Goal: Transaction & Acquisition: Purchase product/service

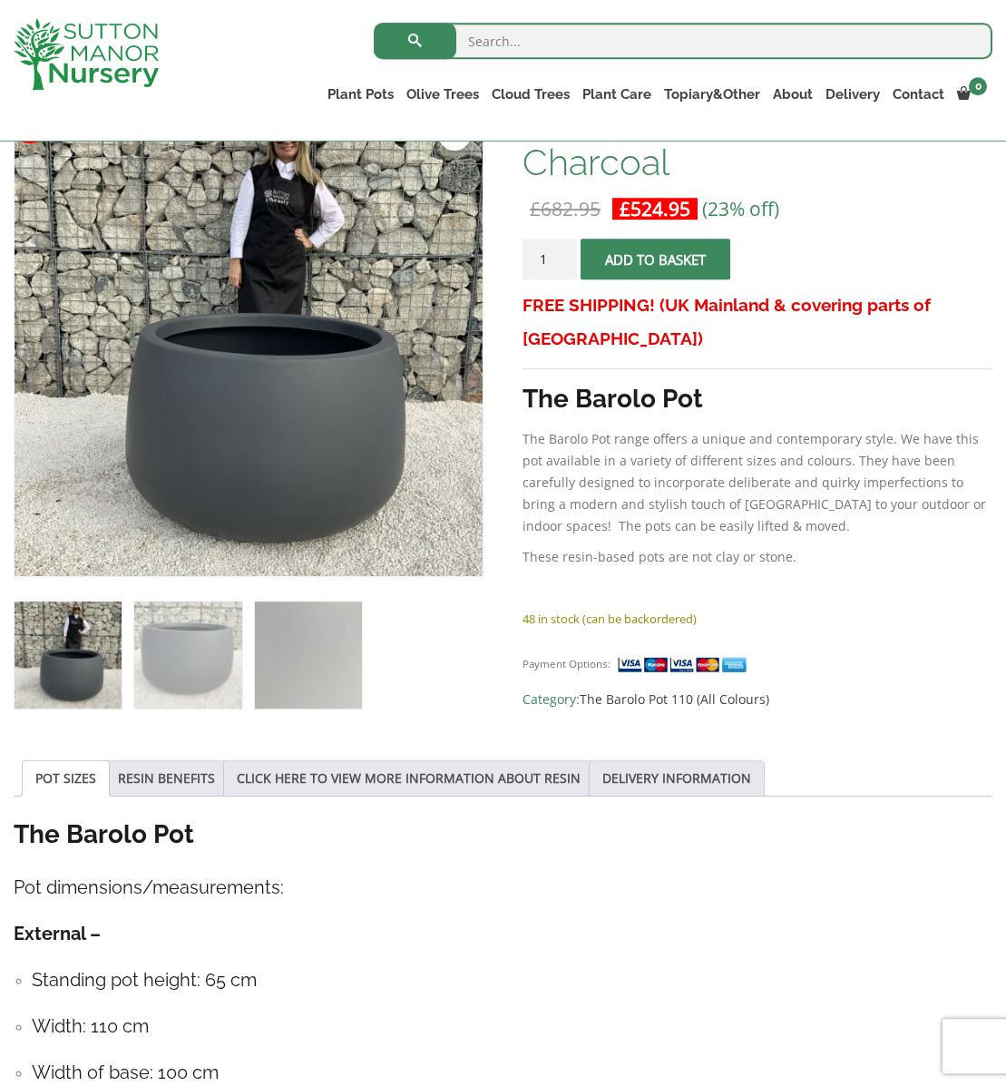
scroll to position [276, 0]
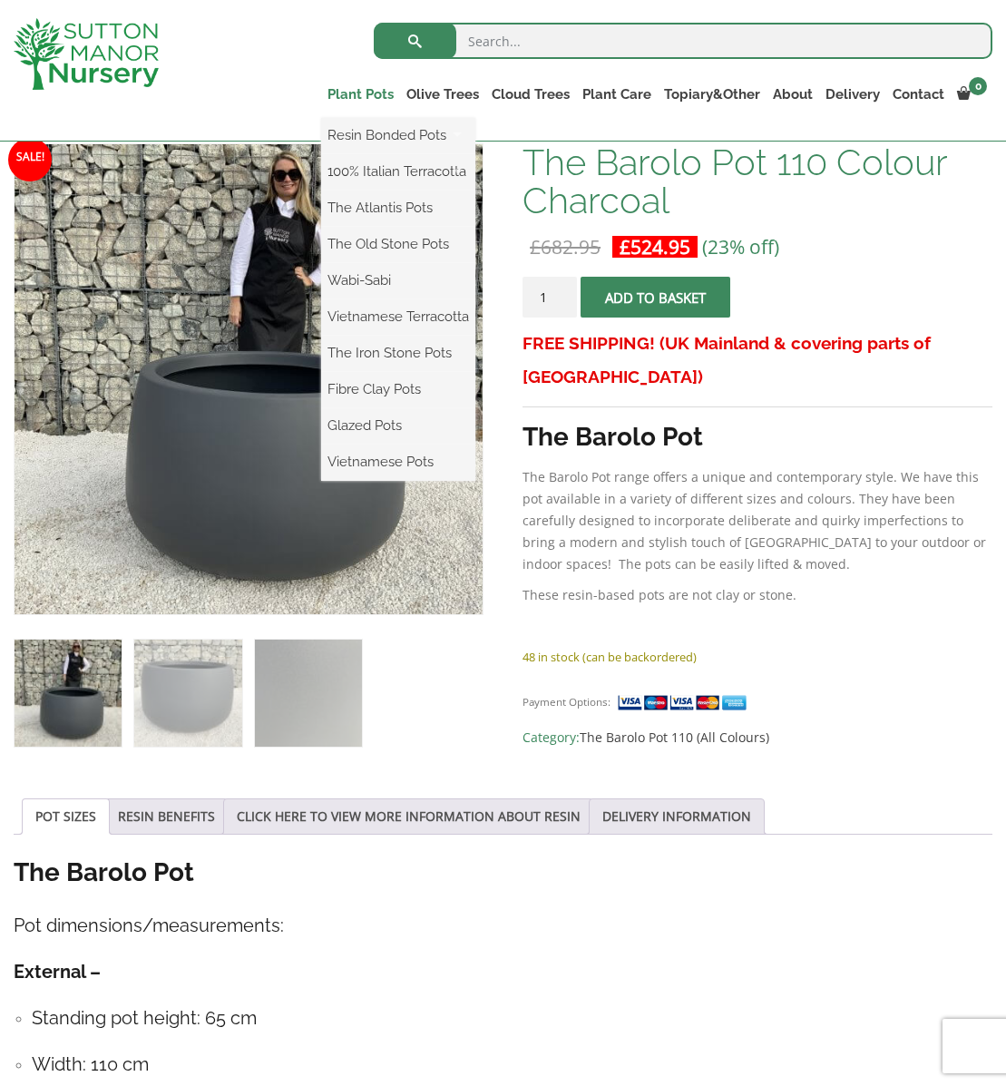
click at [352, 96] on link "Plant Pots" at bounding box center [360, 94] width 79 height 25
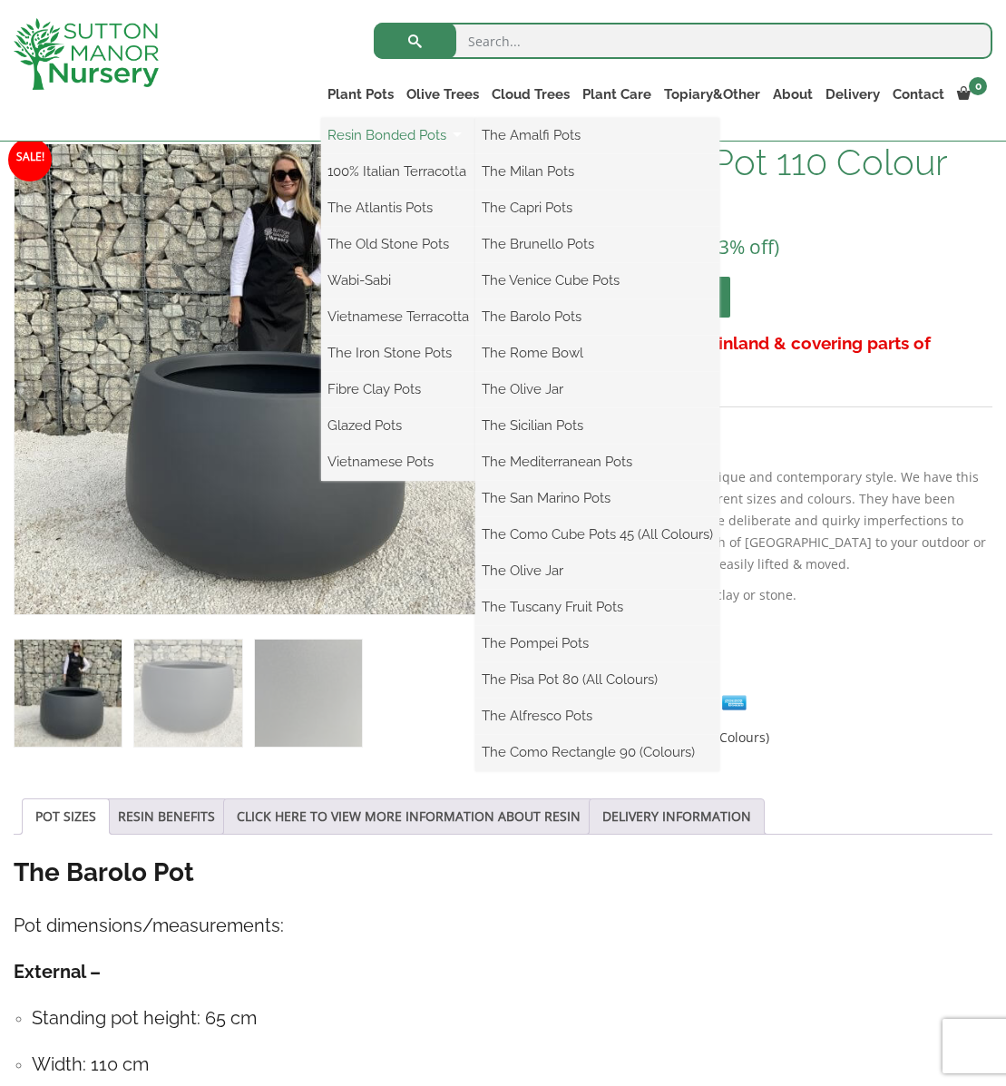
click at [366, 133] on link "Resin Bonded Pots" at bounding box center [398, 135] width 154 height 27
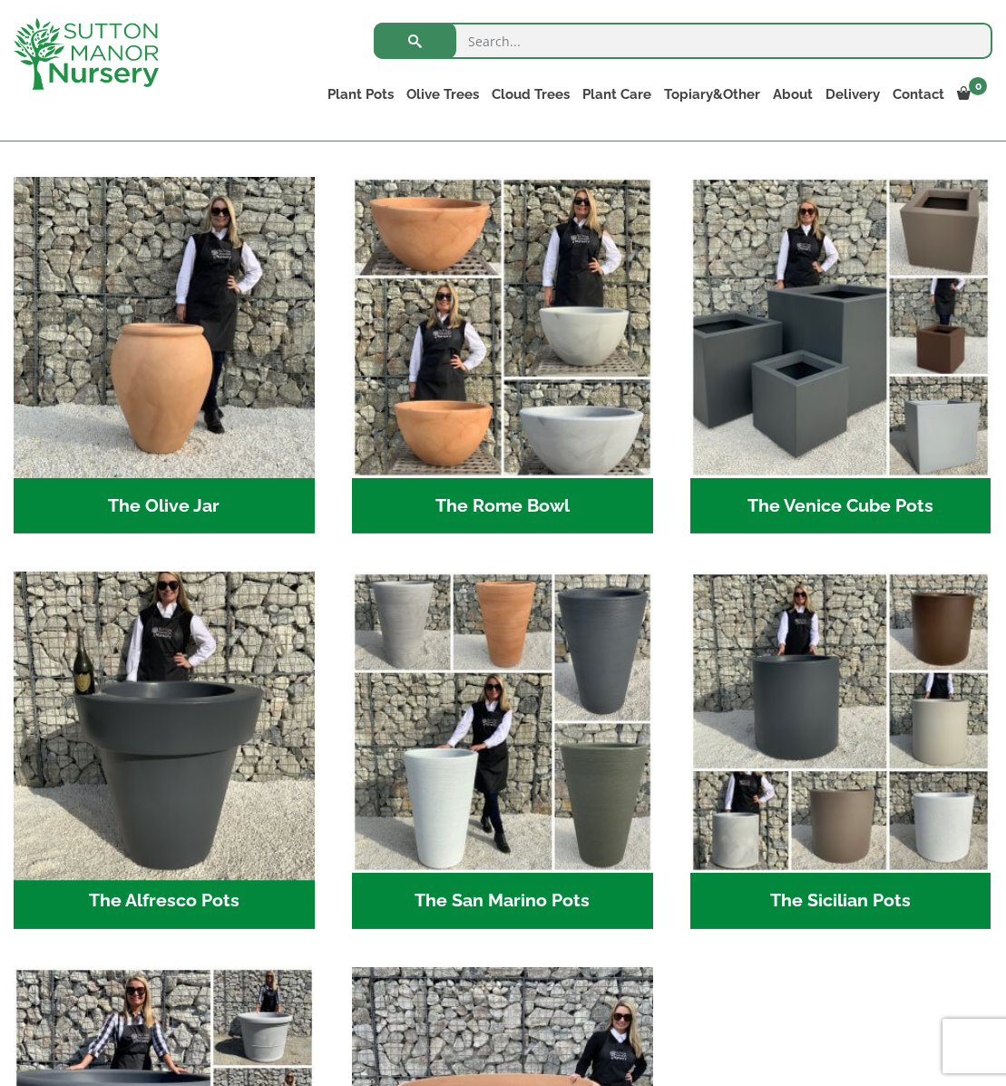
scroll to position [1437, 0]
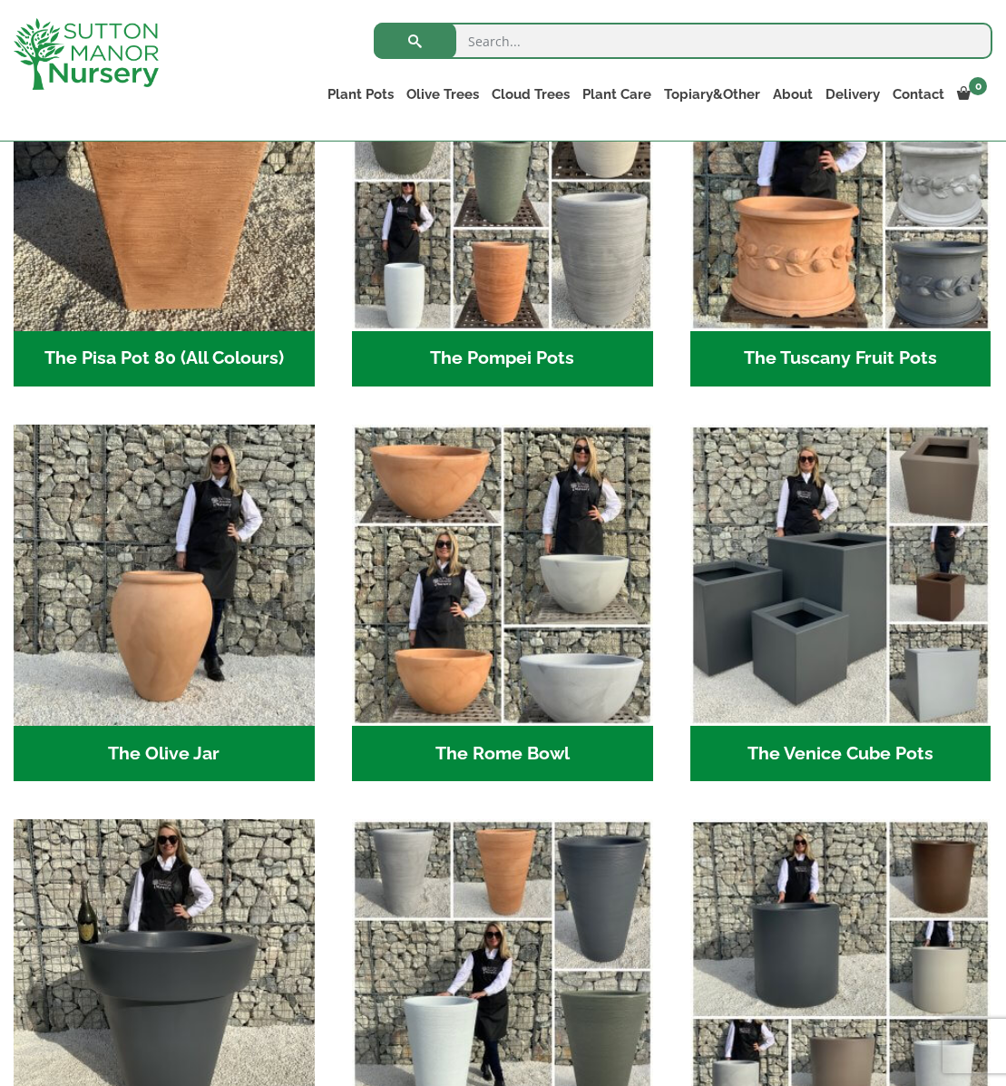
click at [808, 753] on h2 "The Venice Cube Pots (12)" at bounding box center [840, 754] width 301 height 56
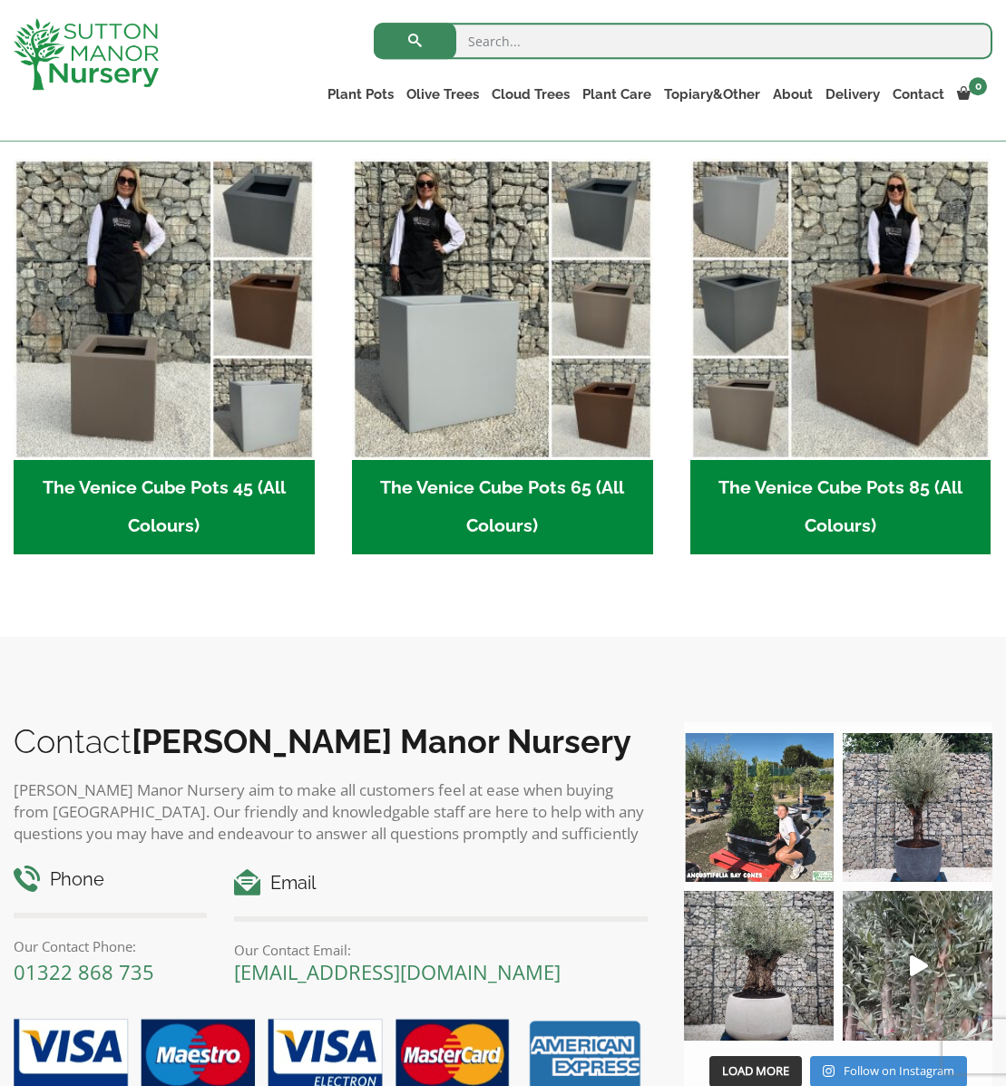
scroll to position [465, 0]
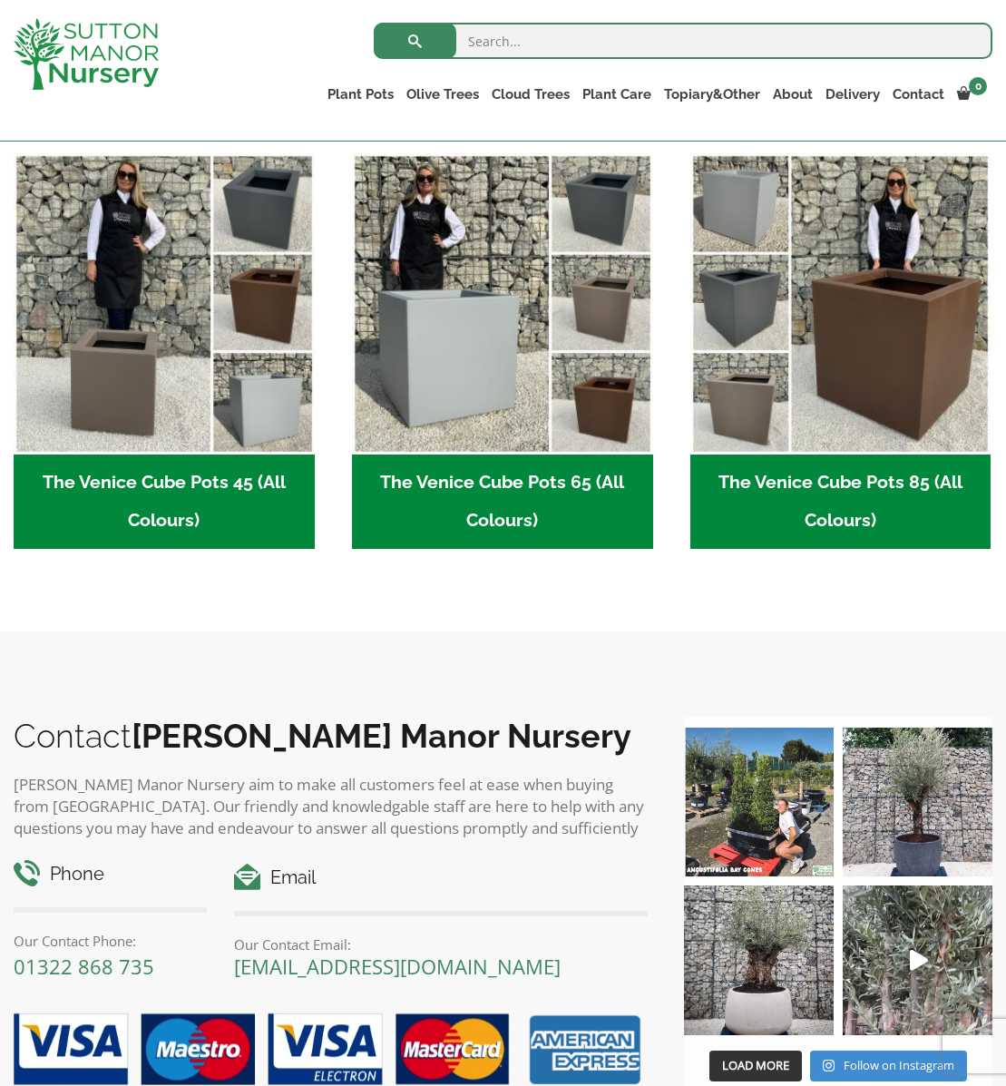
click at [480, 514] on h2 "The Venice Cube Pots 65 (All Colours) (4)" at bounding box center [502, 502] width 301 height 94
